Goal: Information Seeking & Learning: Learn about a topic

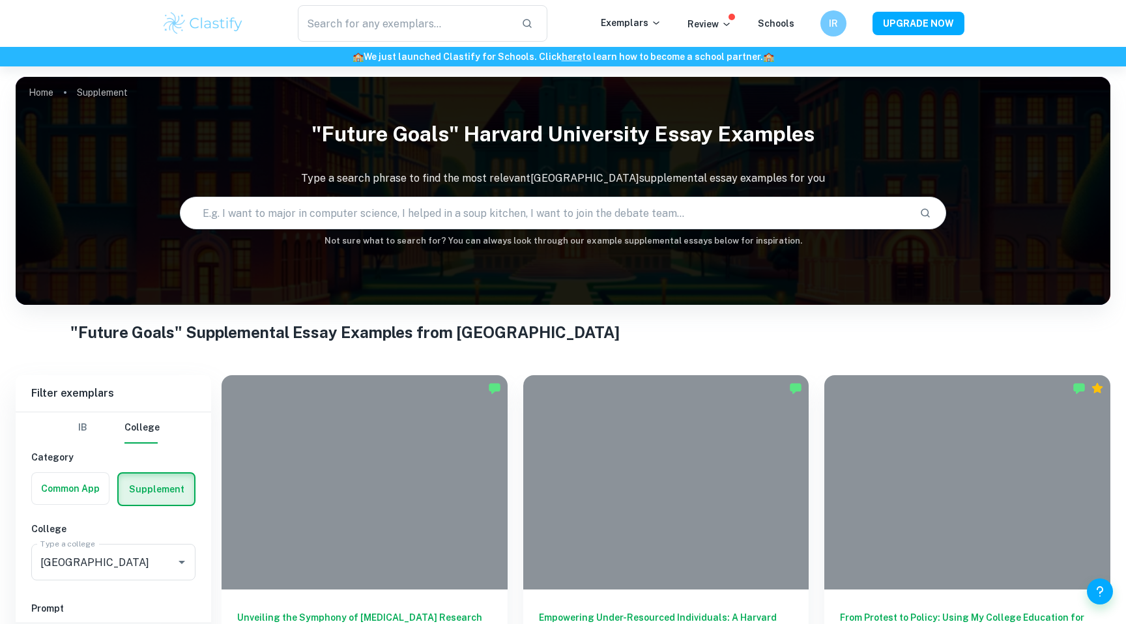
scroll to position [282, 0]
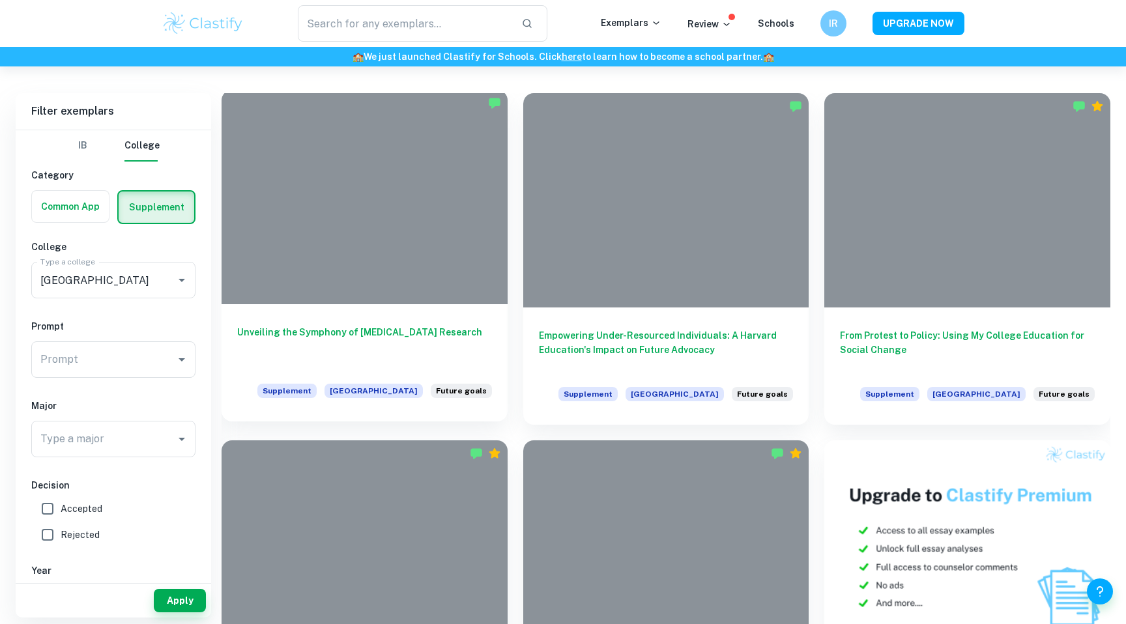
click at [394, 274] on div at bounding box center [365, 197] width 286 height 214
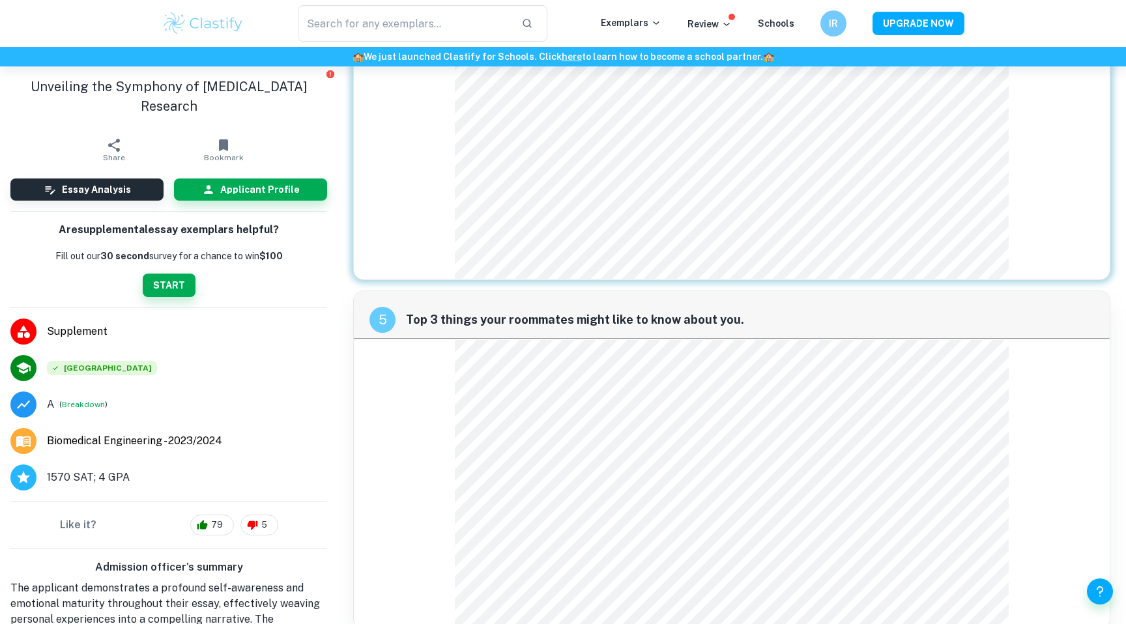
scroll to position [1517, 0]
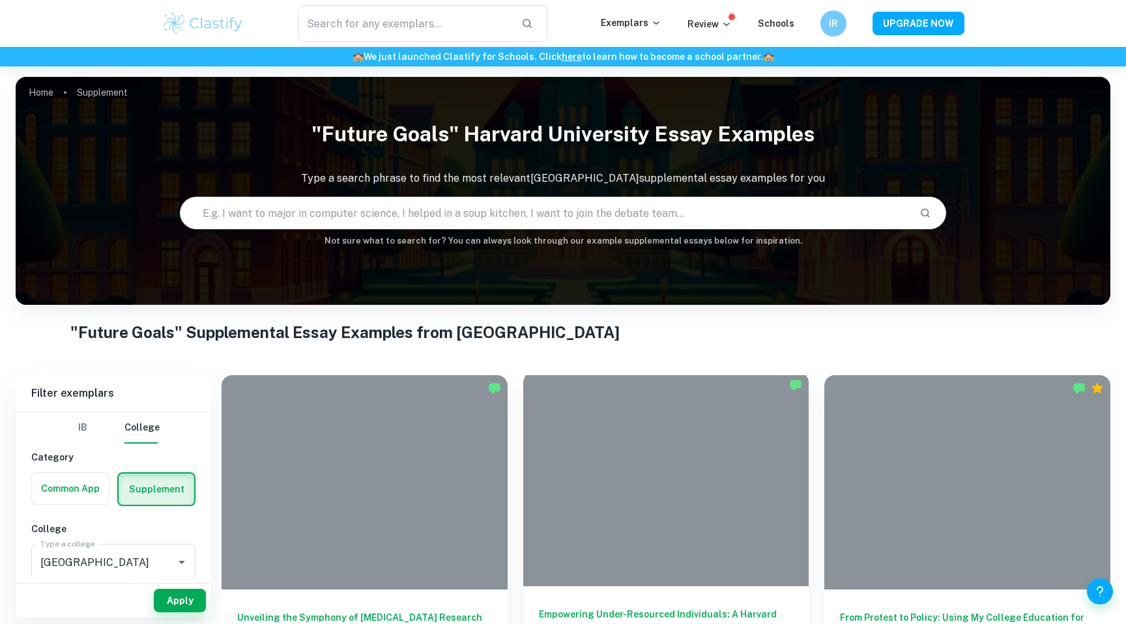
click at [602, 520] on div at bounding box center [666, 479] width 286 height 214
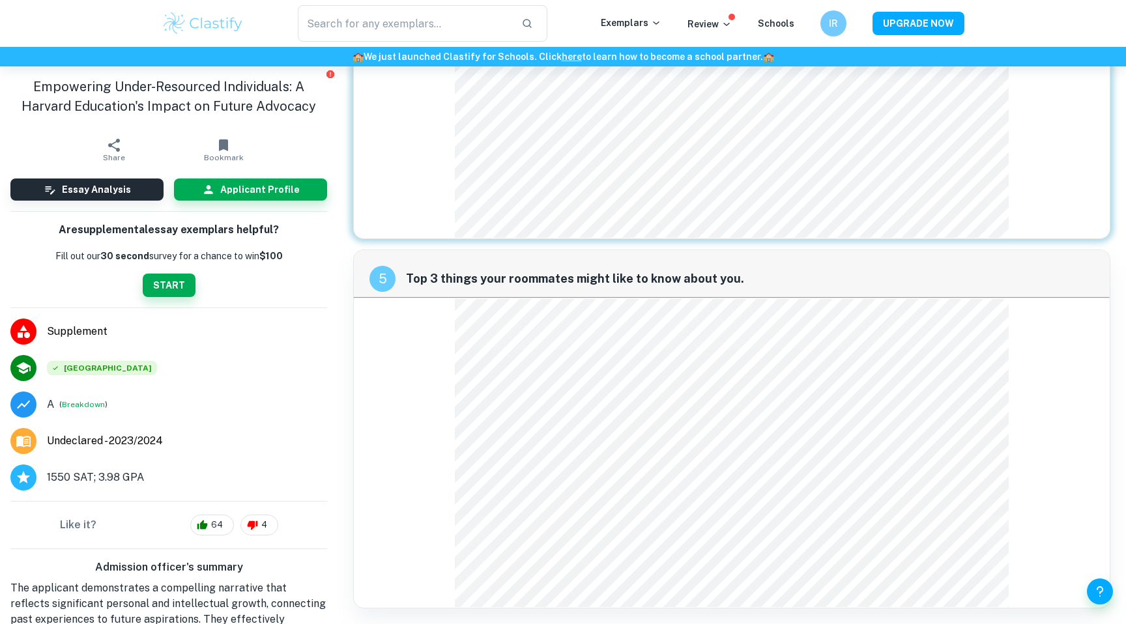
scroll to position [7, 0]
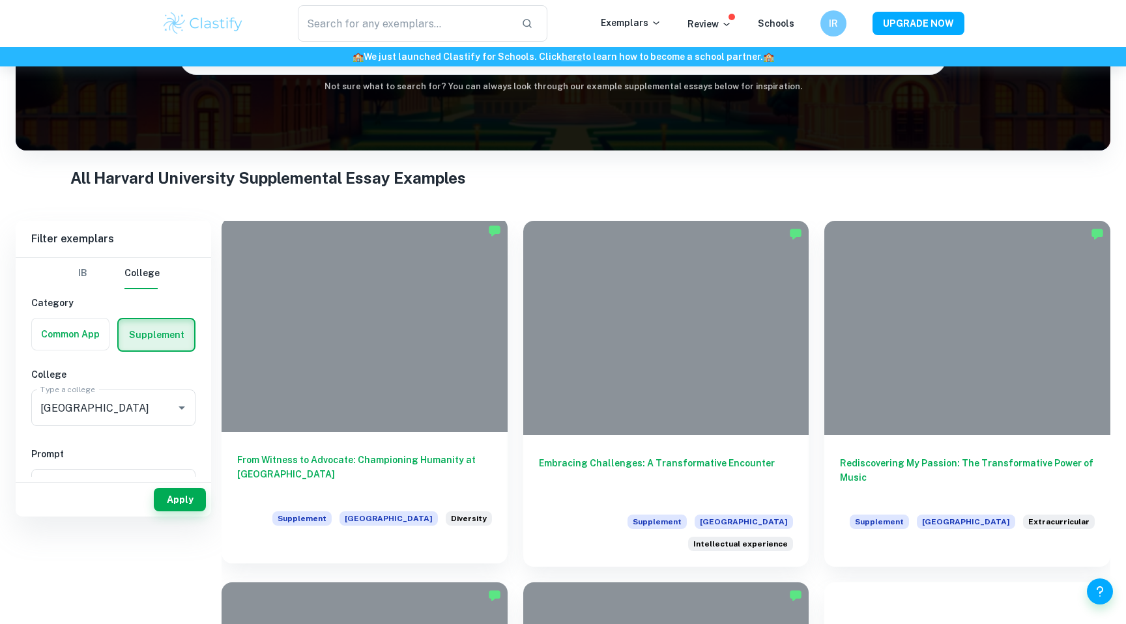
scroll to position [179, 0]
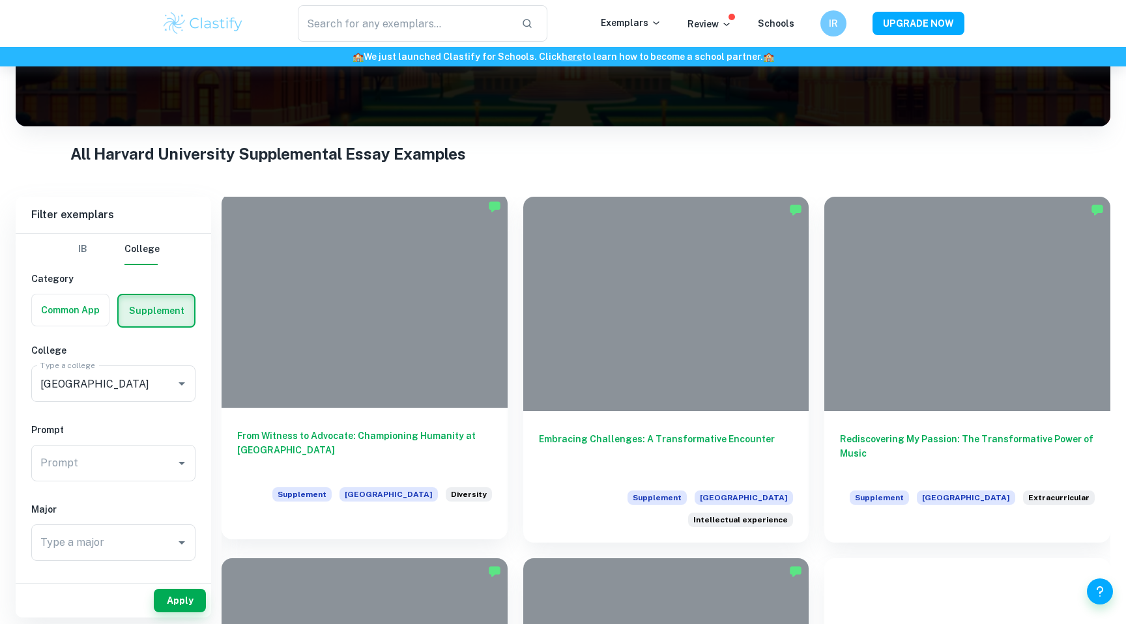
click at [418, 412] on div "From Witness to Advocate: Championing Humanity at Harvard Supplement [GEOGRAPHI…" at bounding box center [365, 466] width 286 height 117
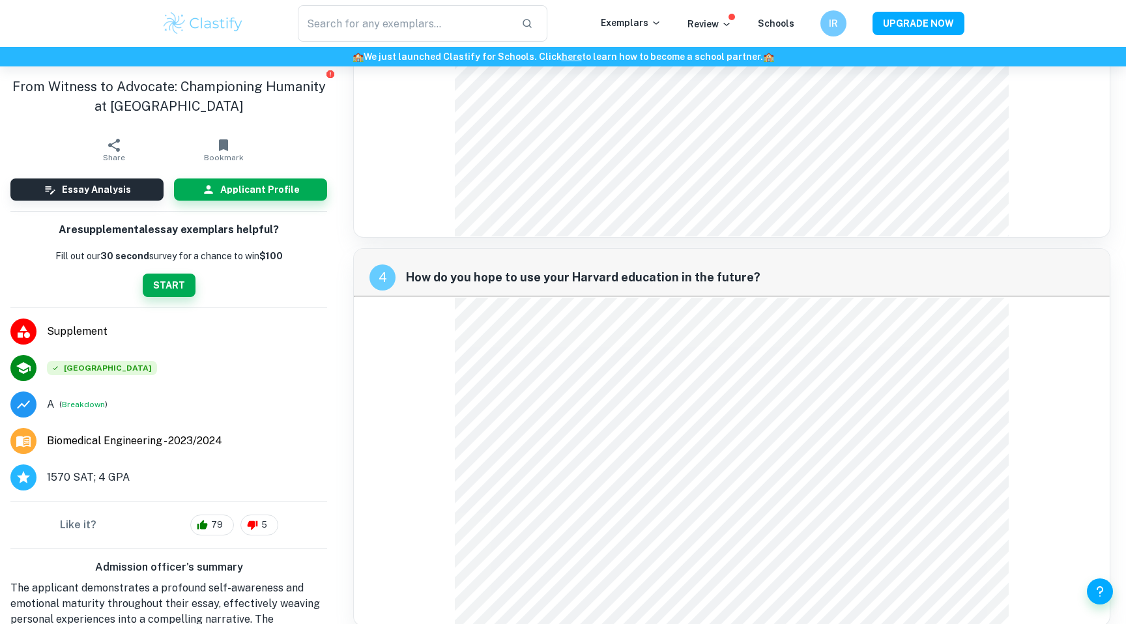
scroll to position [1517, 0]
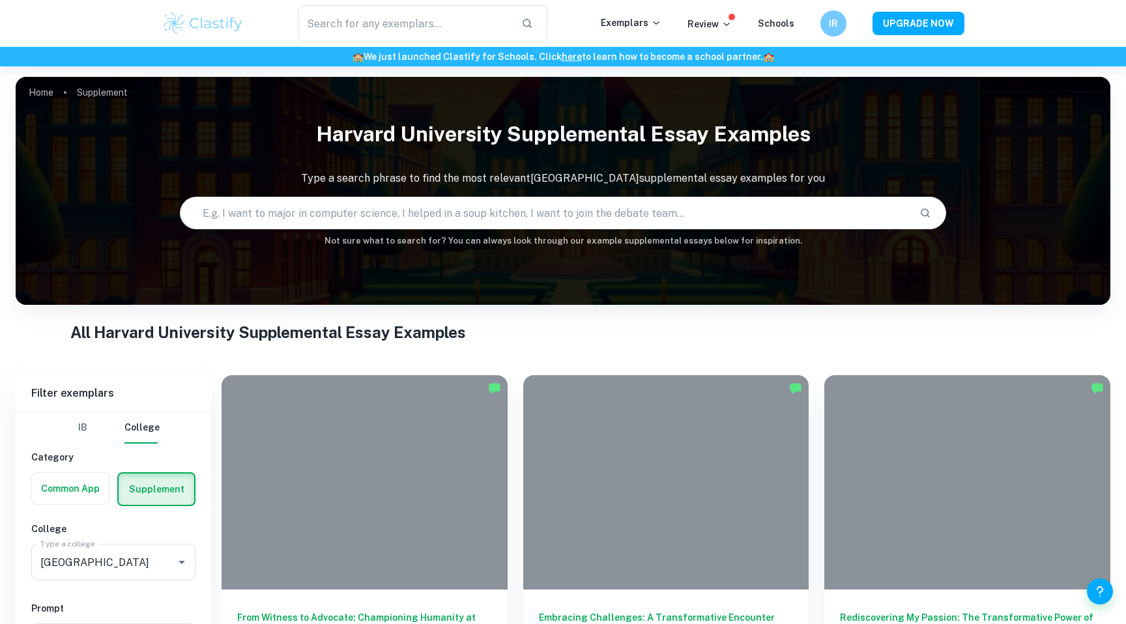
scroll to position [220, 0]
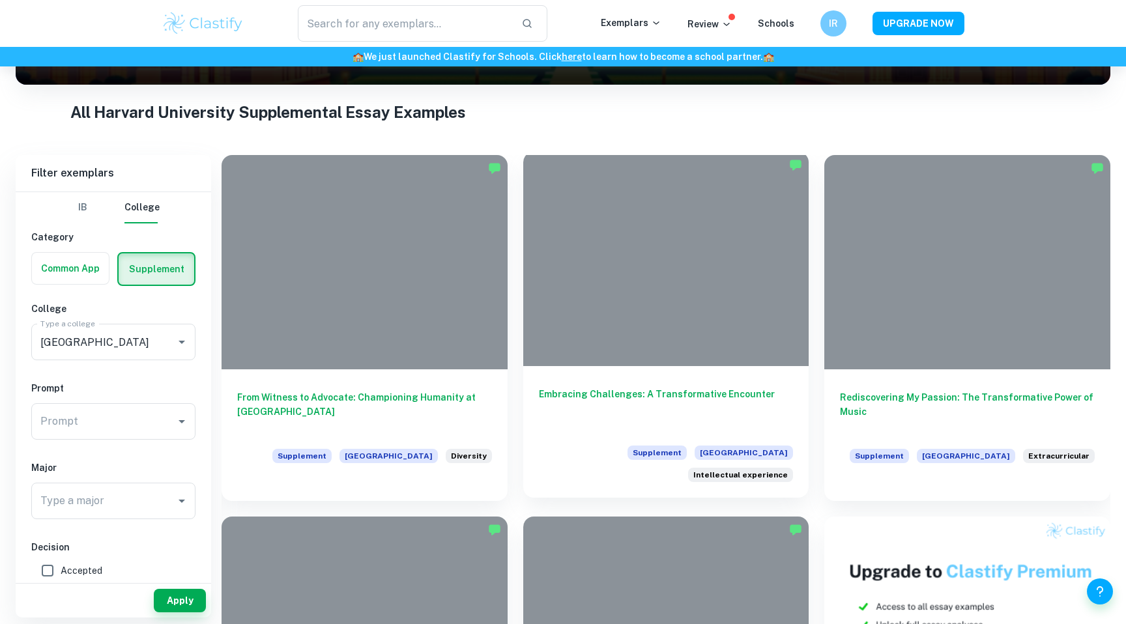
click at [636, 389] on h6 "Embracing Challenges: A Transformative Encounter" at bounding box center [666, 408] width 255 height 43
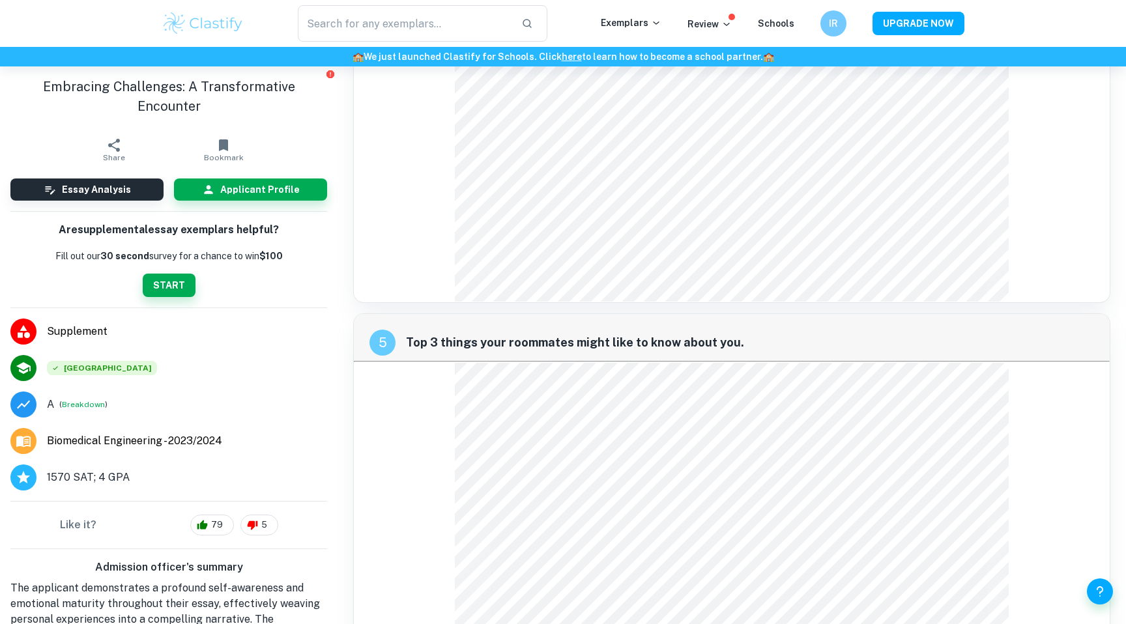
scroll to position [1517, 0]
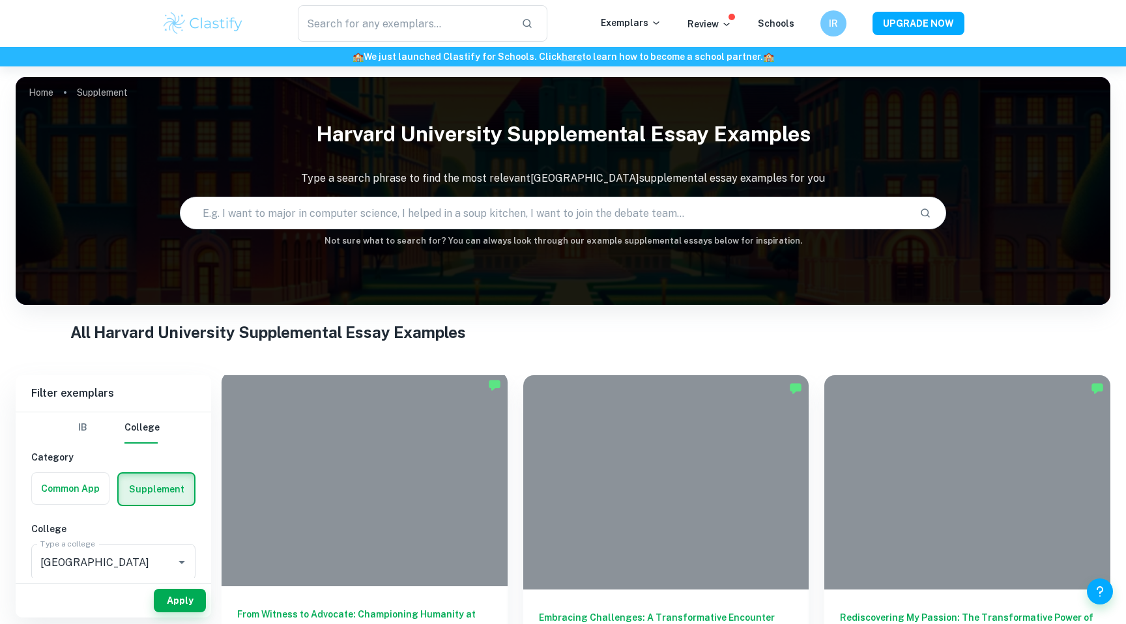
click at [360, 517] on div at bounding box center [365, 479] width 286 height 214
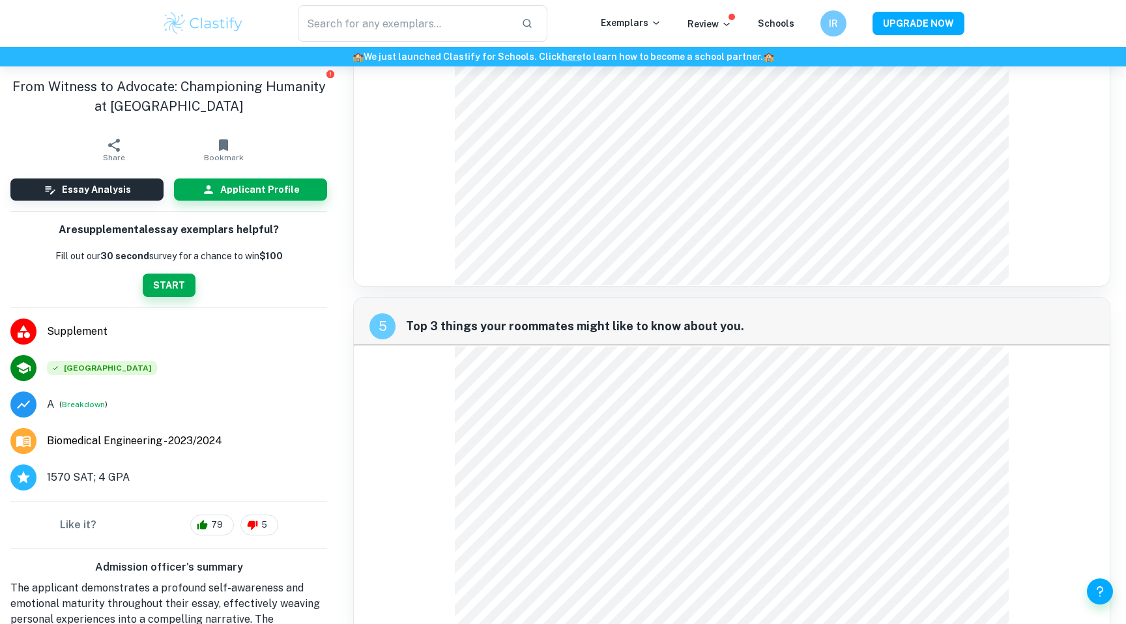
scroll to position [1517, 0]
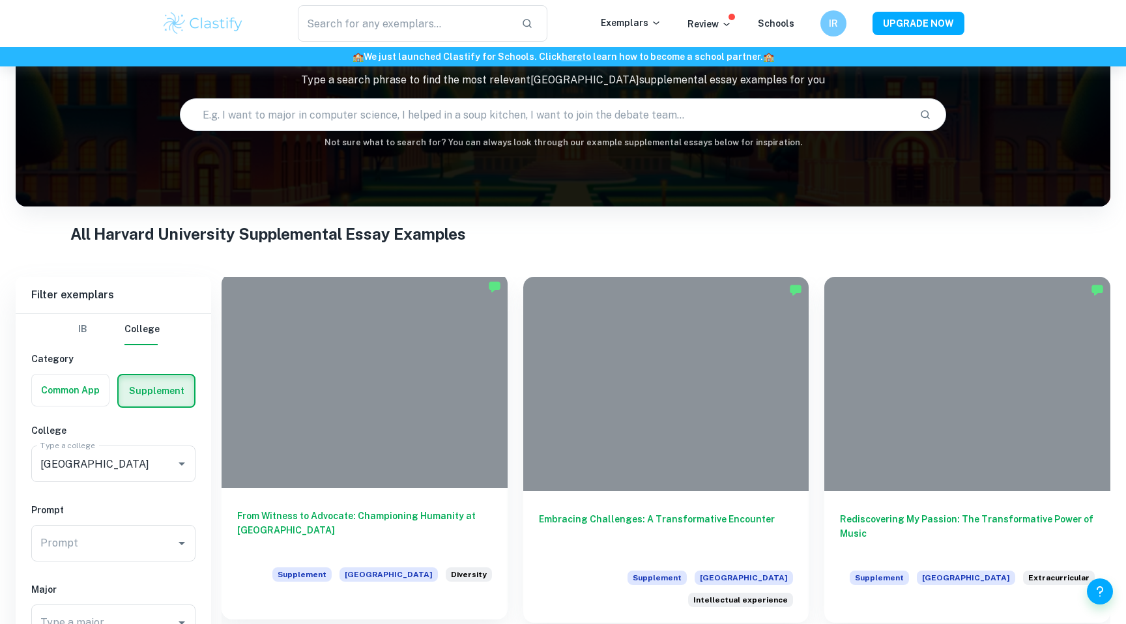
scroll to position [289, 0]
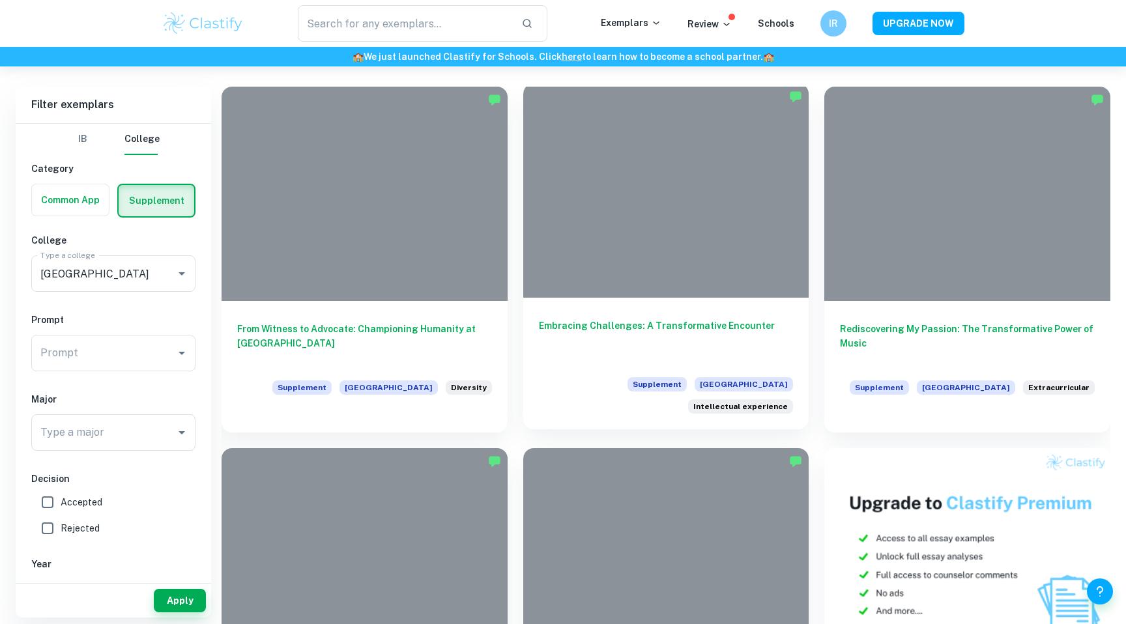
click at [611, 364] on div "Embracing Challenges: A Transformative Encounter Supplement Harvard University …" at bounding box center [666, 364] width 286 height 132
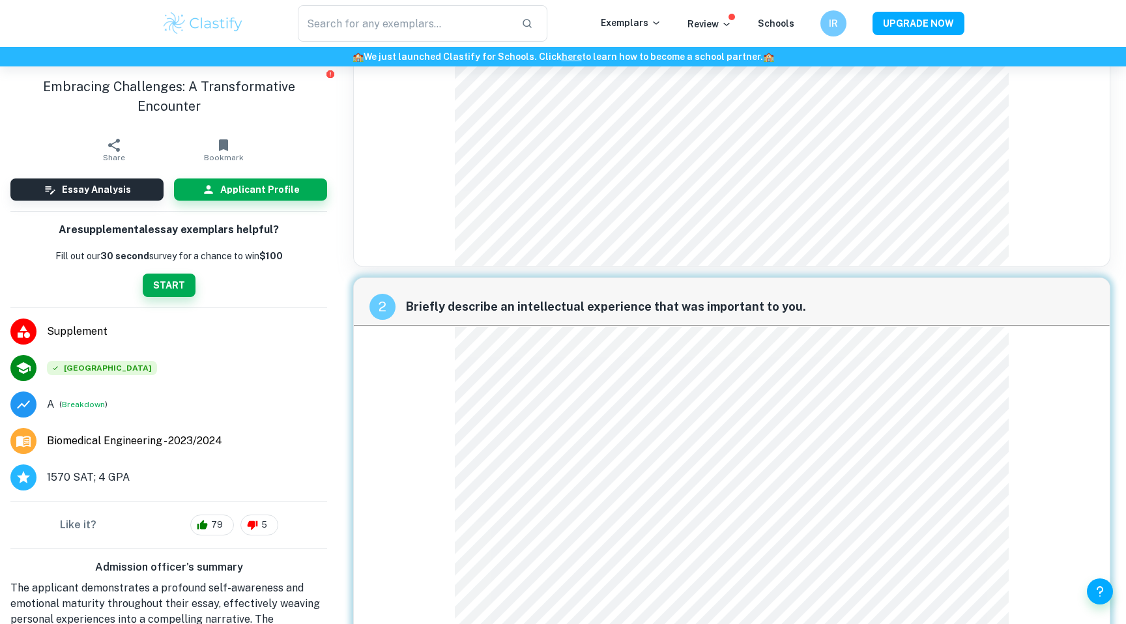
scroll to position [1517, 0]
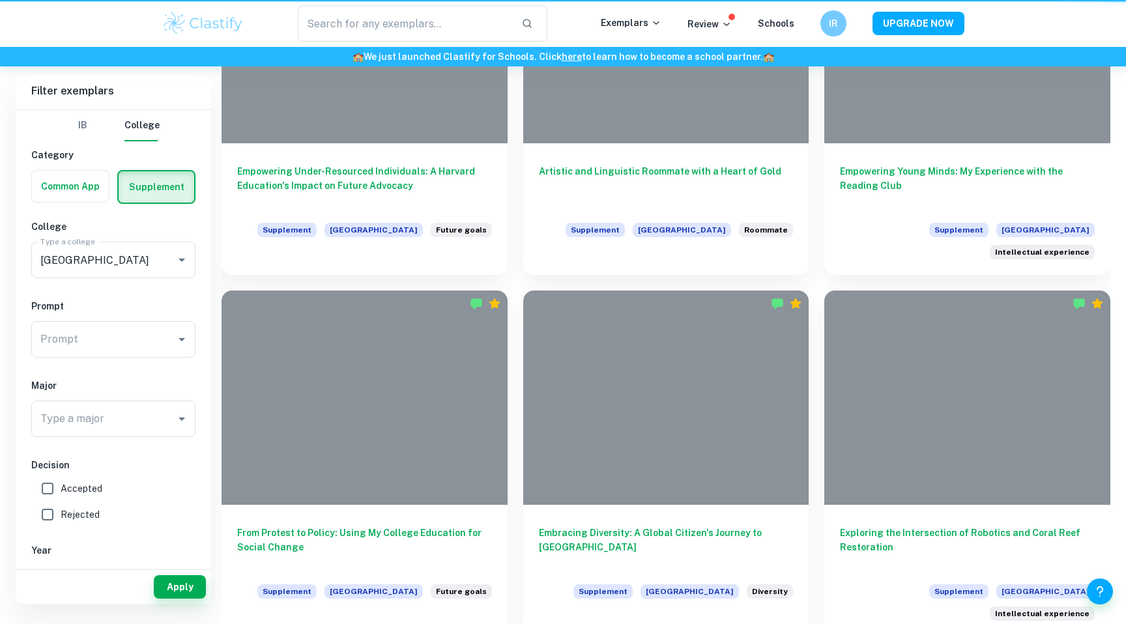
scroll to position [289, 0]
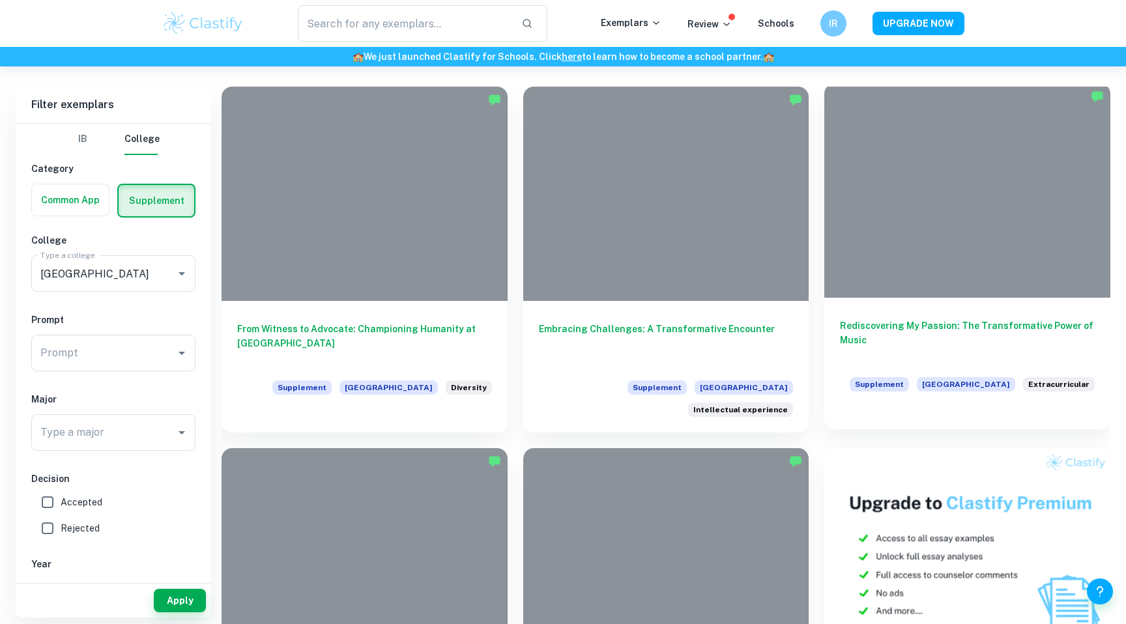
click at [964, 207] on div at bounding box center [967, 190] width 286 height 214
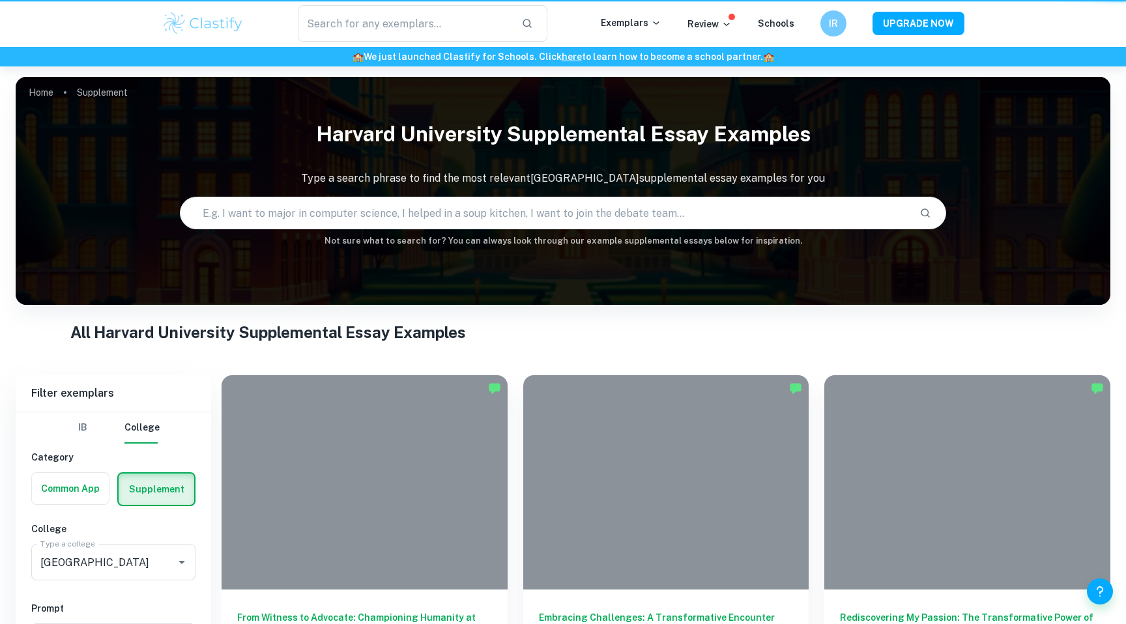
scroll to position [289, 0]
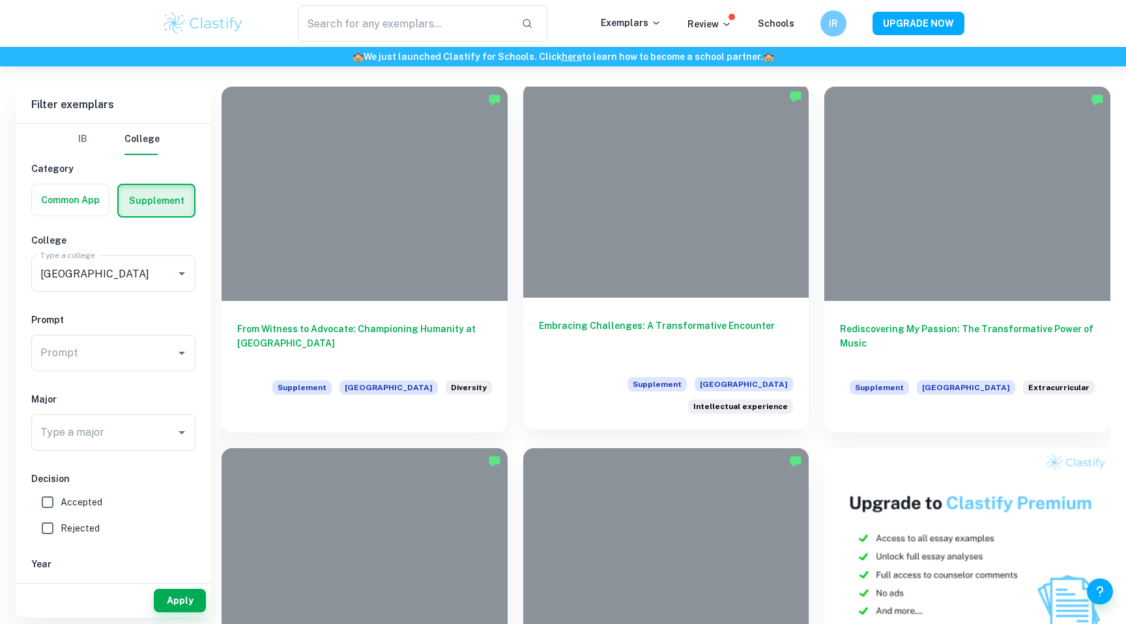
click at [662, 302] on div "Embracing Challenges: A Transformative Encounter Supplement Harvard University …" at bounding box center [666, 364] width 286 height 132
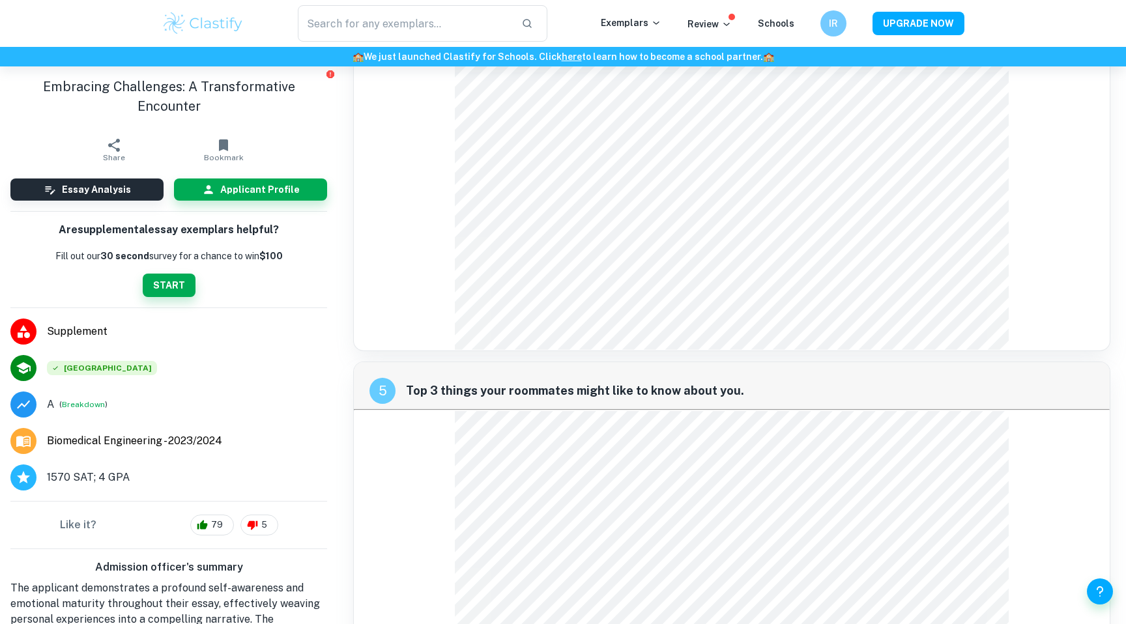
scroll to position [1517, 0]
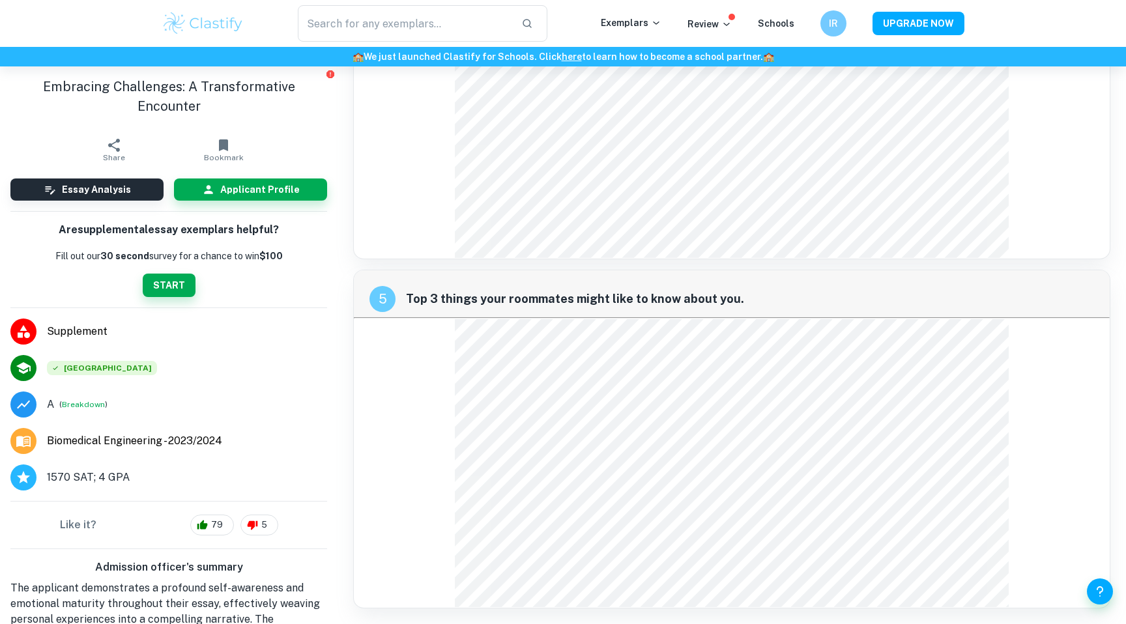
scroll to position [289, 0]
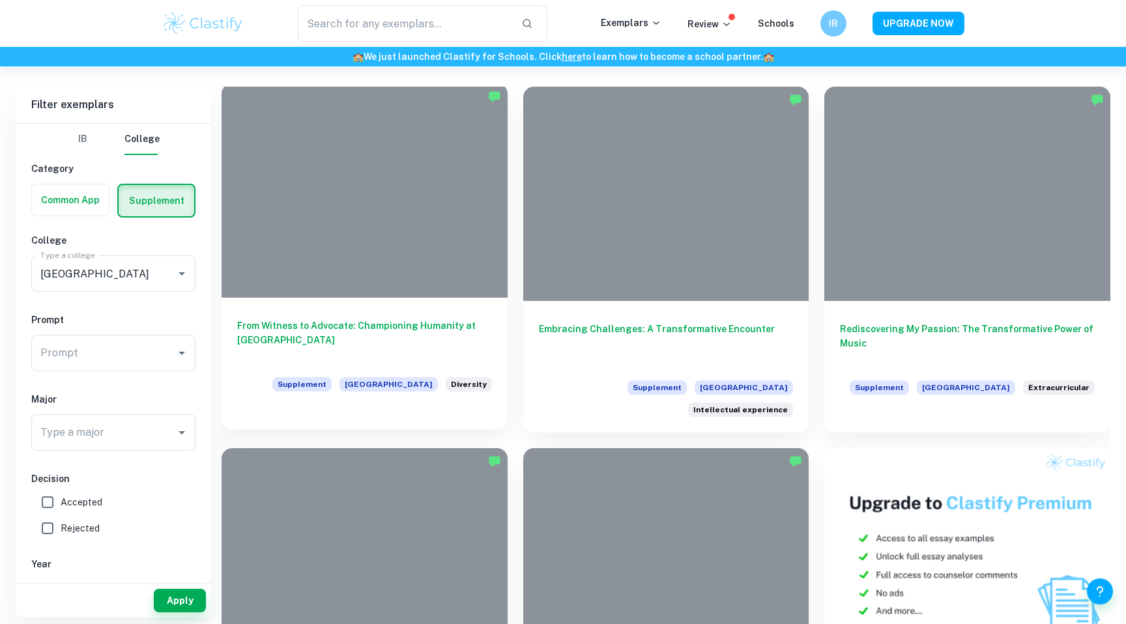
click at [454, 332] on h6 "From Witness to Advocate: Championing Humanity at [GEOGRAPHIC_DATA]" at bounding box center [364, 340] width 255 height 43
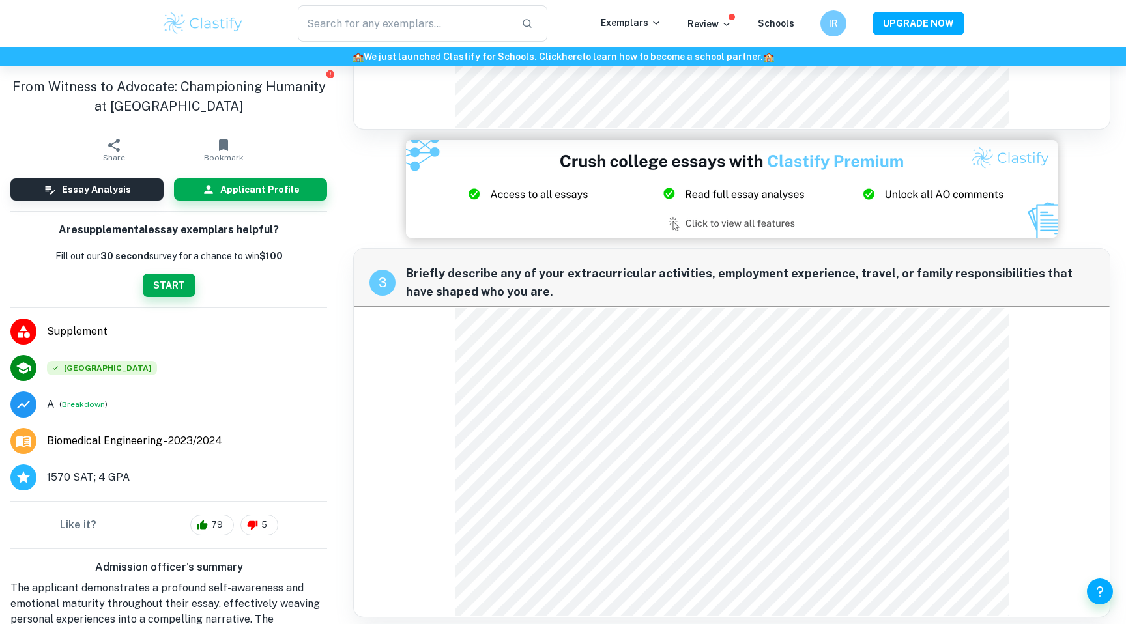
scroll to position [1281, 0]
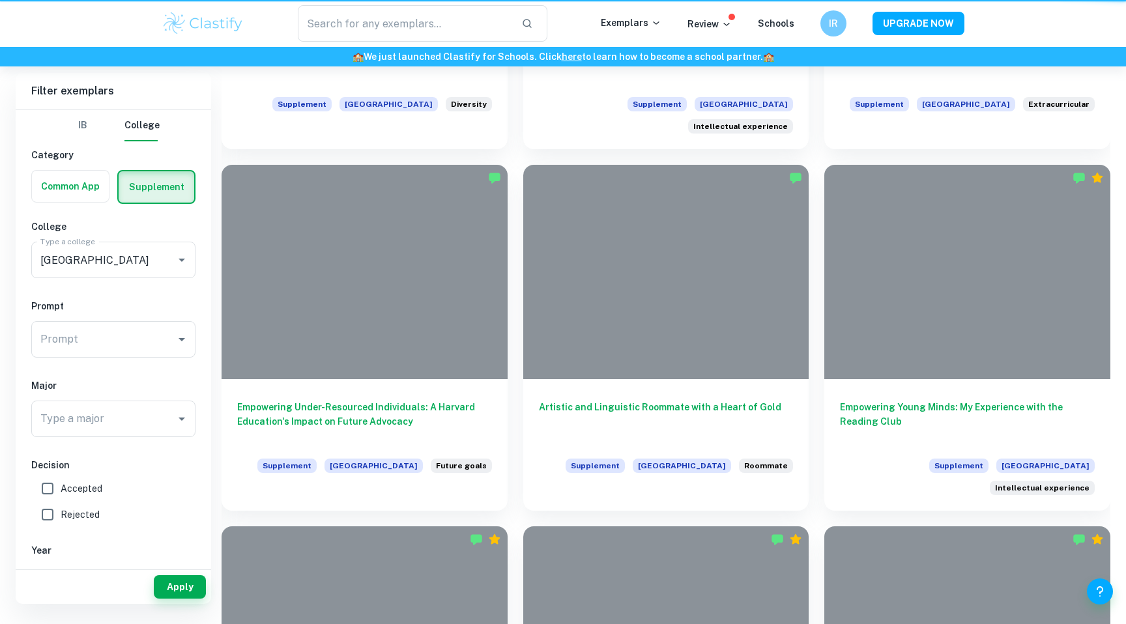
scroll to position [289, 0]
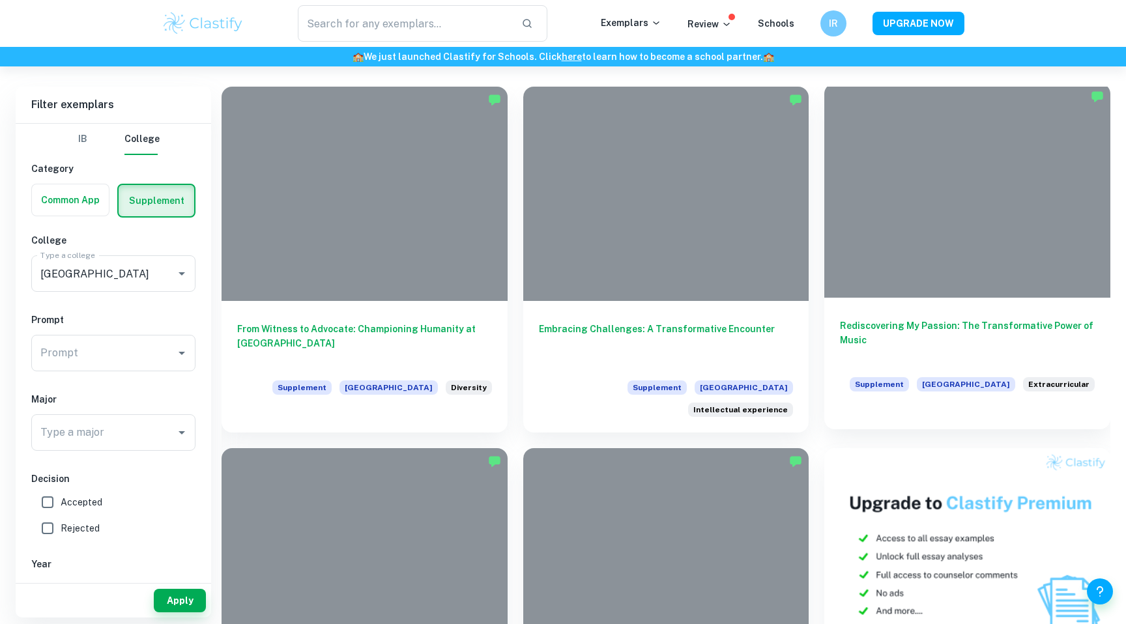
click at [850, 154] on div at bounding box center [967, 190] width 286 height 214
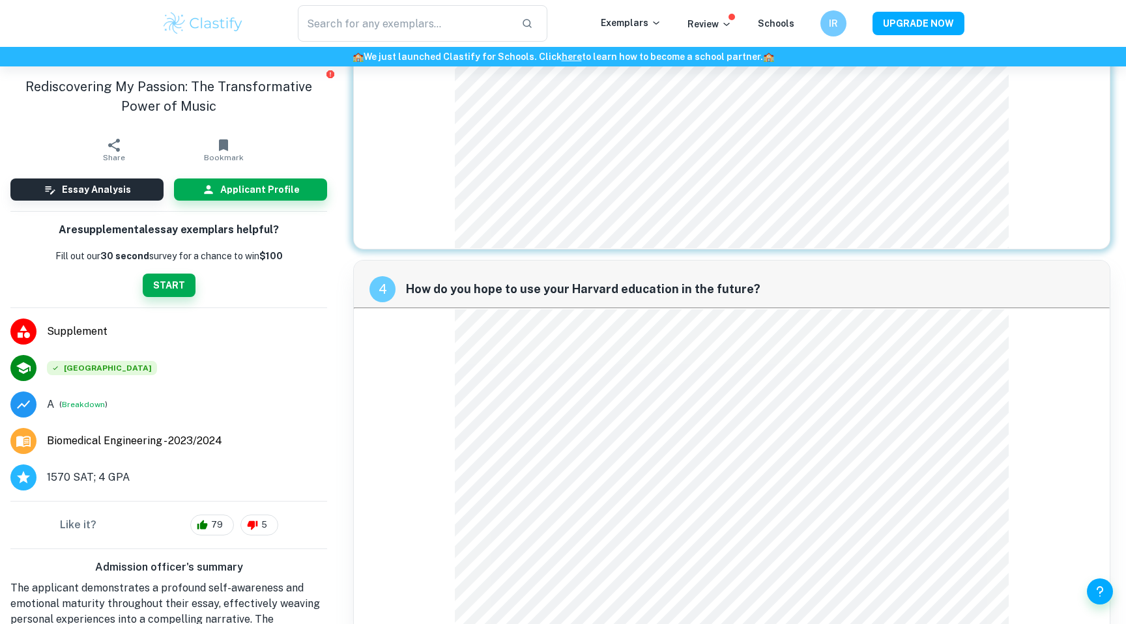
scroll to position [1517, 0]
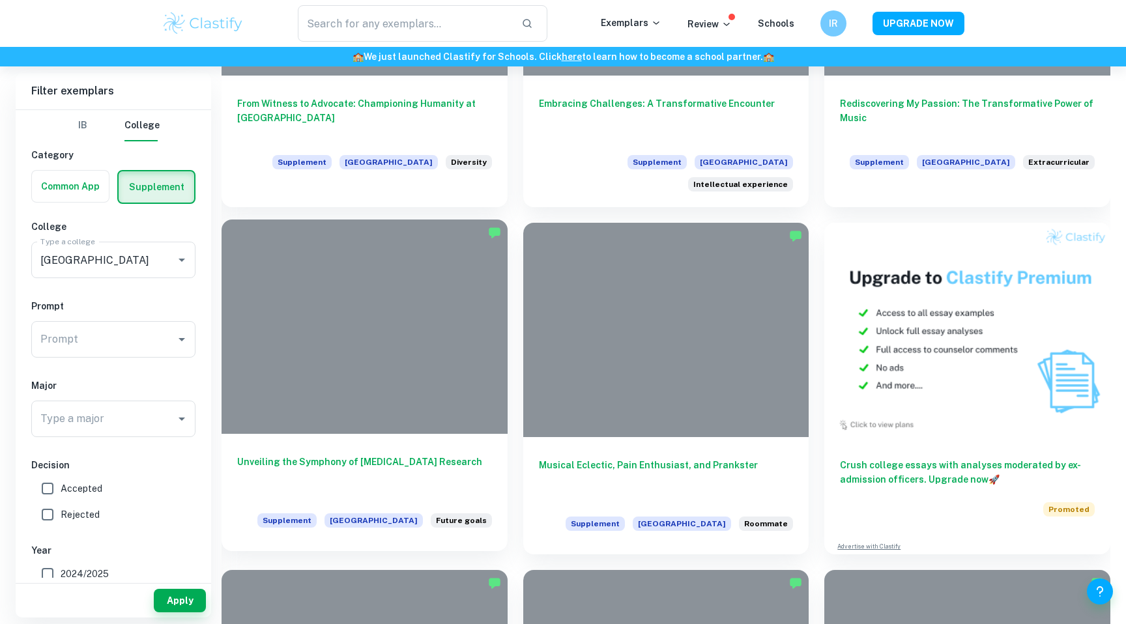
scroll to position [510, 0]
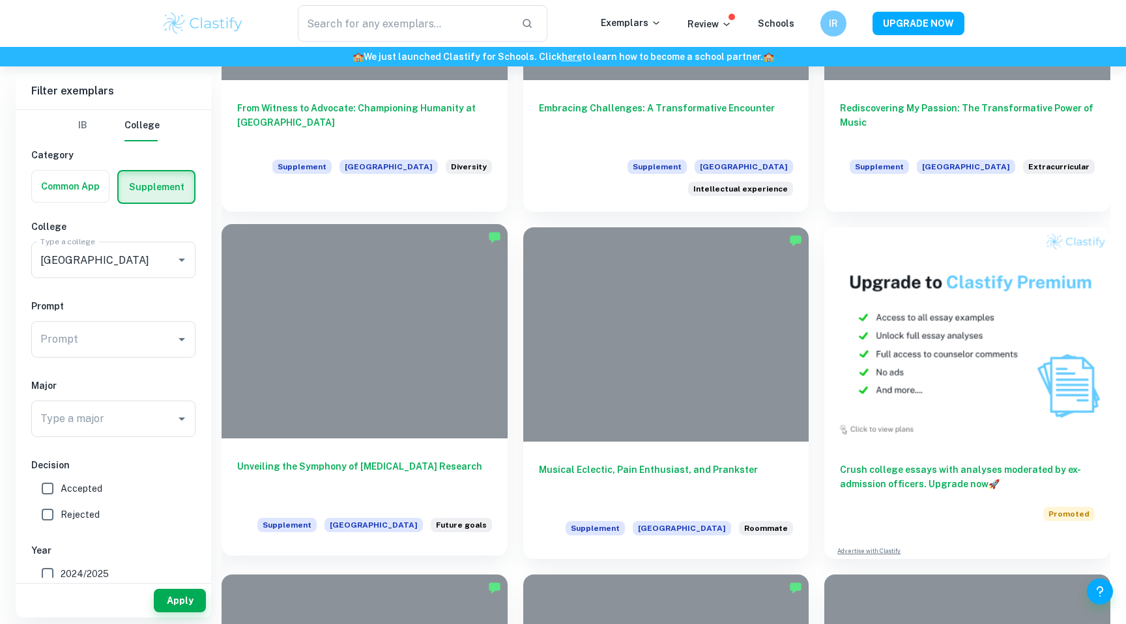
click at [367, 325] on div at bounding box center [365, 331] width 286 height 214
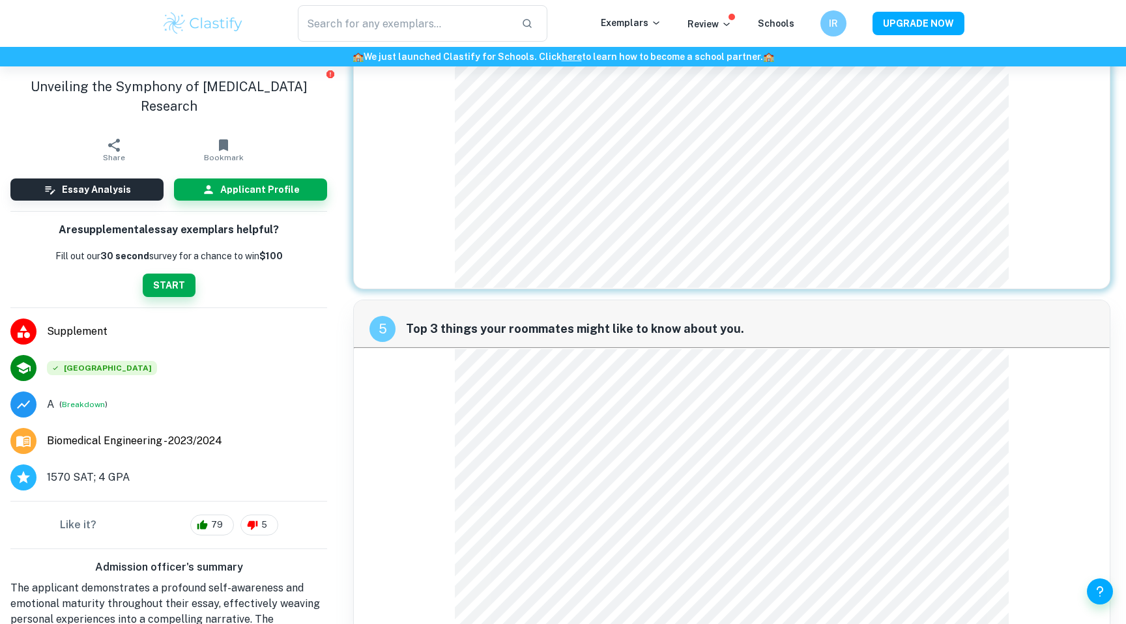
scroll to position [1517, 0]
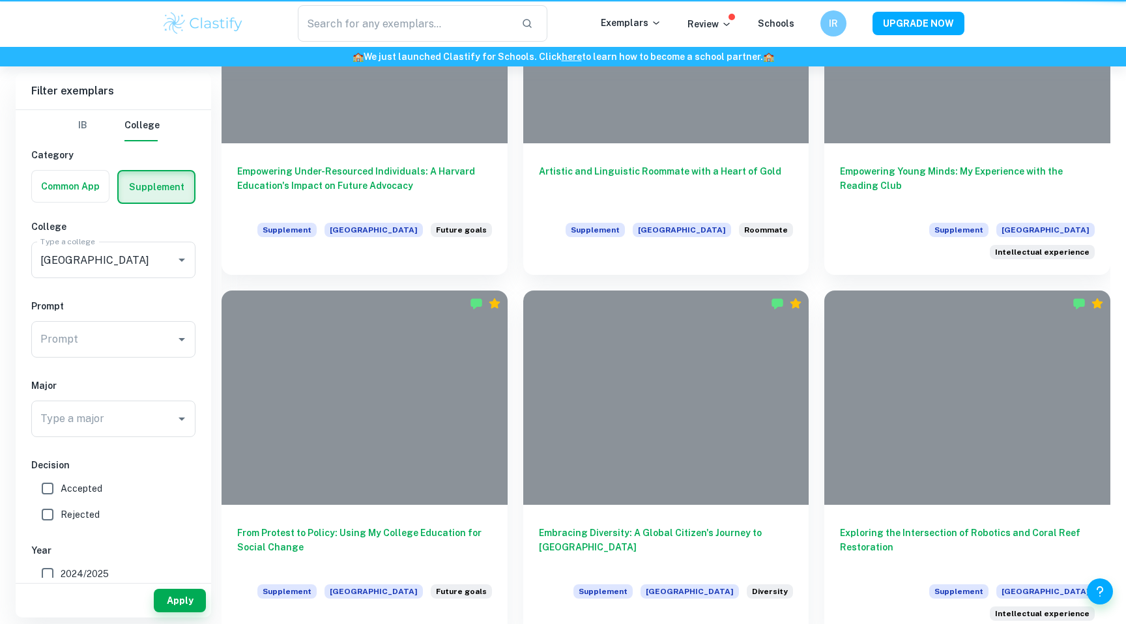
scroll to position [510, 0]
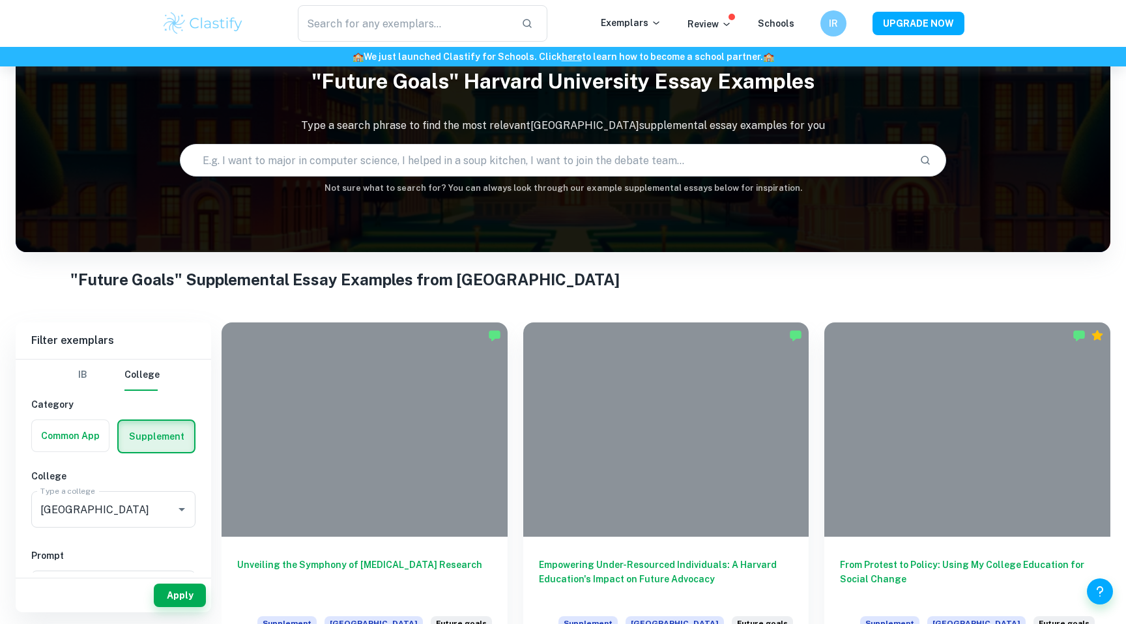
scroll to position [90, 0]
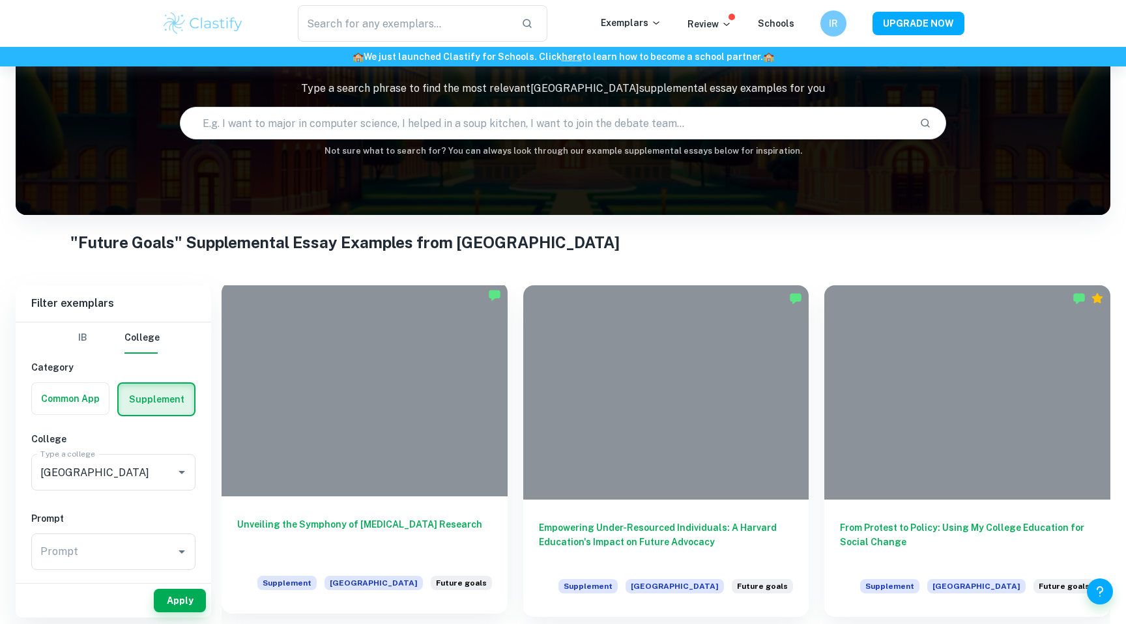
click at [259, 515] on div "Unveiling the Symphony of [MEDICAL_DATA] Research Supplement Harvard University…" at bounding box center [365, 555] width 286 height 117
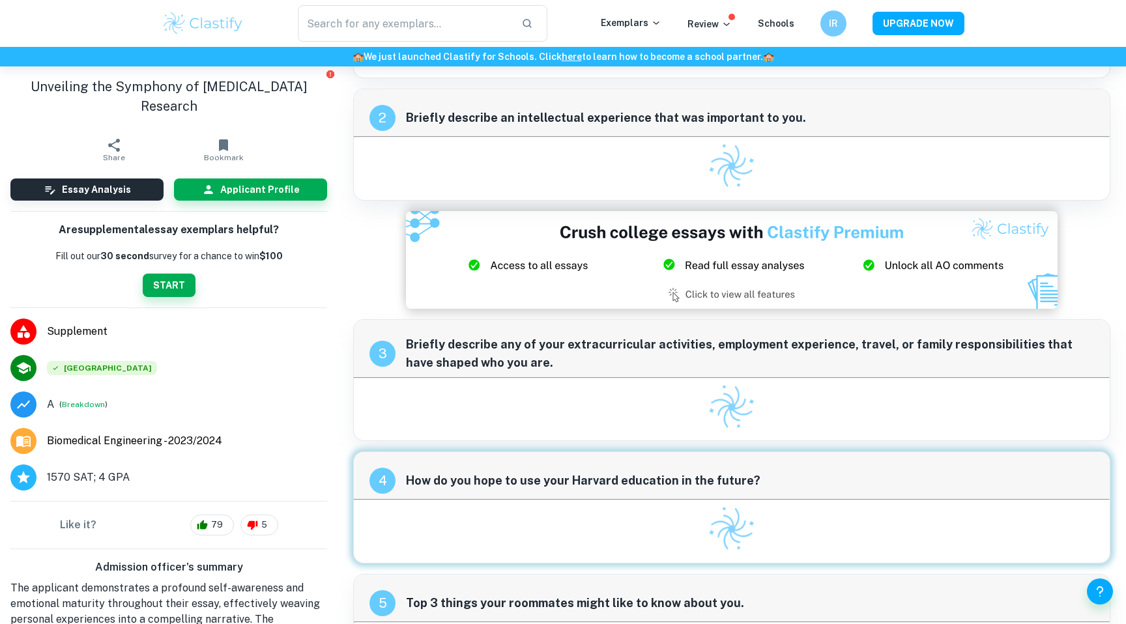
scroll to position [1517, 0]
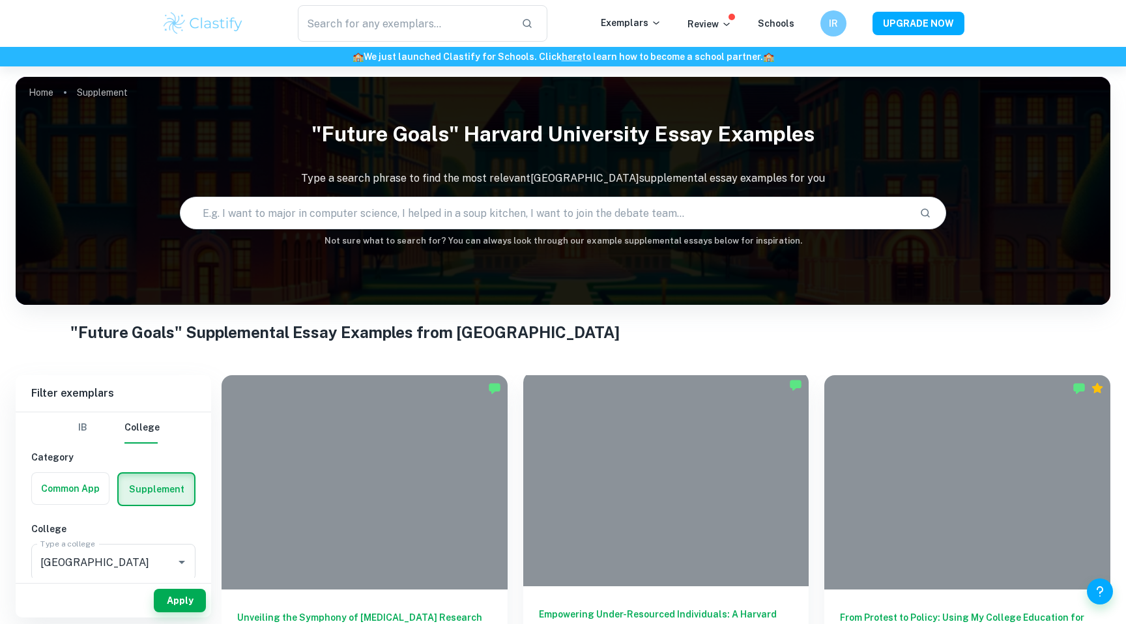
click at [592, 503] on div at bounding box center [666, 479] width 286 height 214
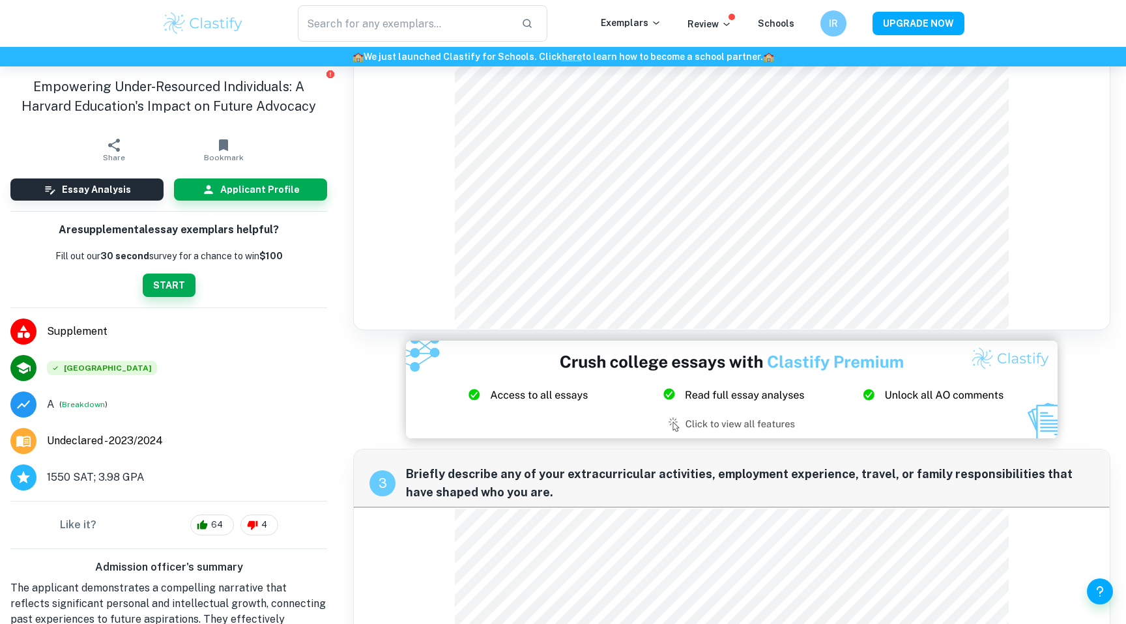
scroll to position [1498, 0]
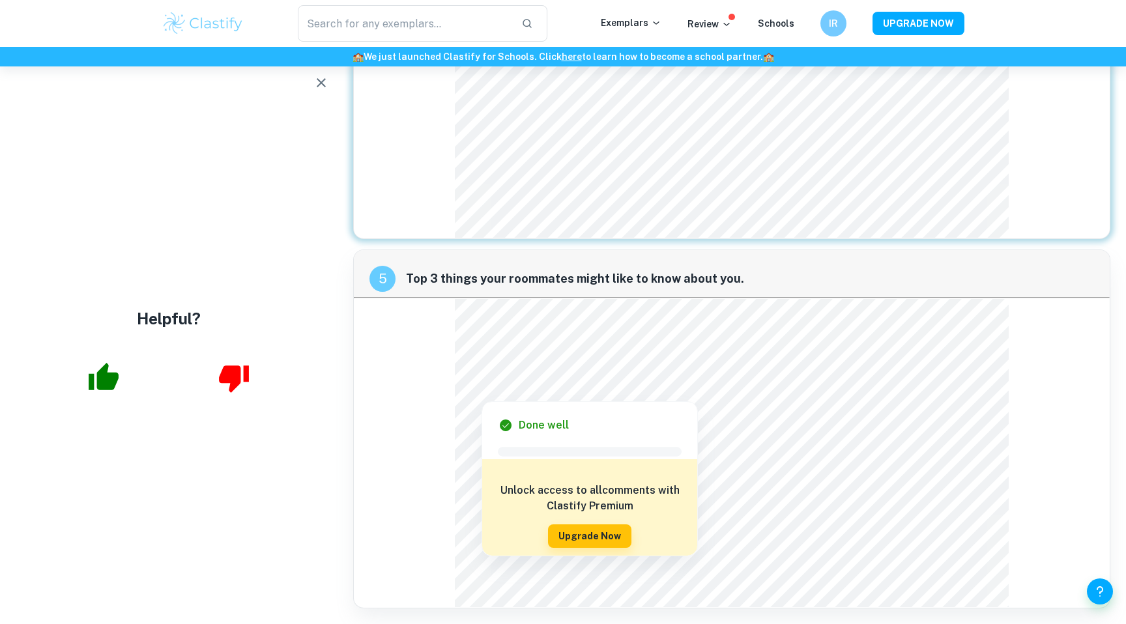
click at [325, 256] on div "Helpful?" at bounding box center [169, 345] width 338 height 558
click at [402, 330] on div "5 Top 3 things your roommates might like to know about you." at bounding box center [731, 429] width 757 height 359
